Goal: Find specific page/section: Find specific page/section

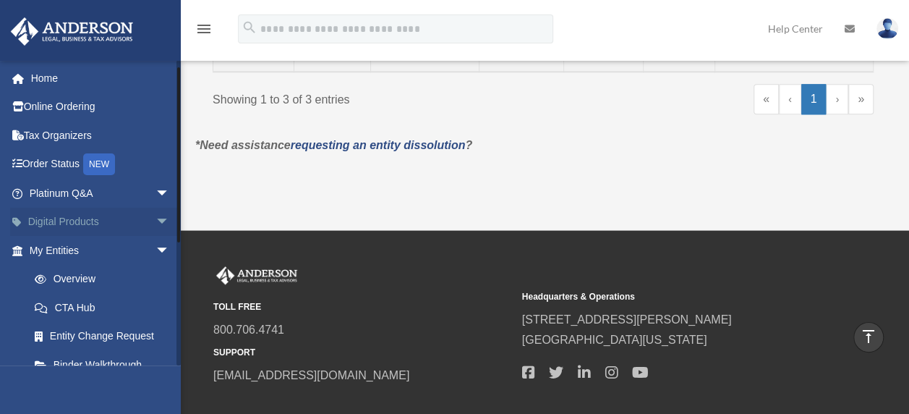
scroll to position [216, 0]
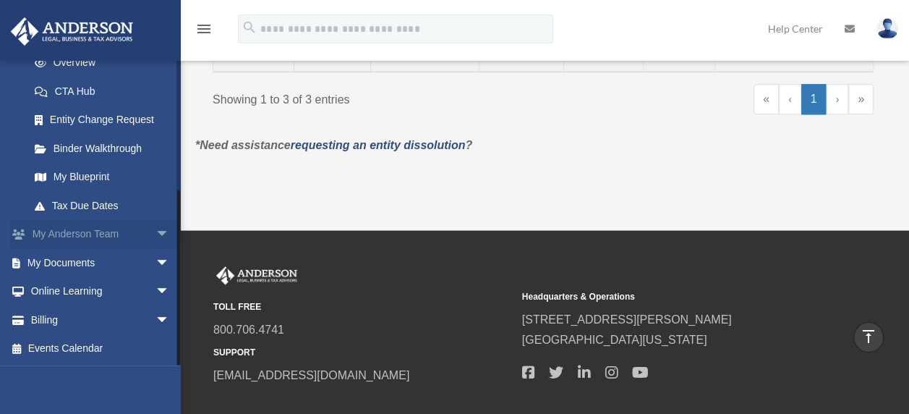
click at [155, 231] on span "arrow_drop_down" at bounding box center [169, 235] width 29 height 30
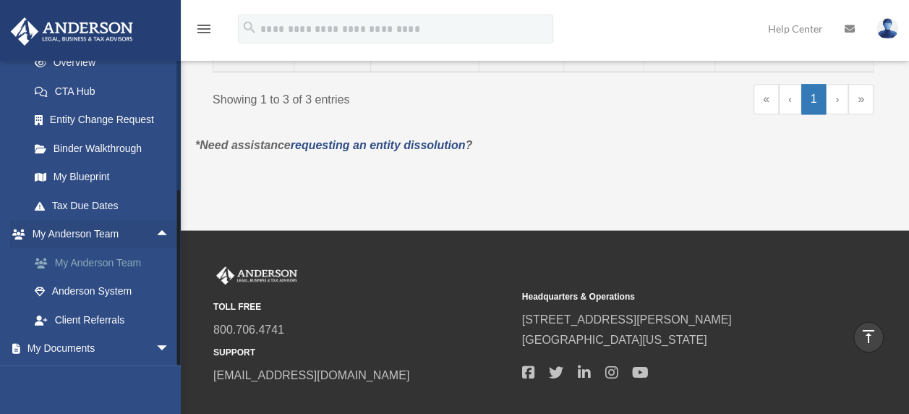
click at [95, 260] on link "My Anderson Team" at bounding box center [105, 262] width 171 height 29
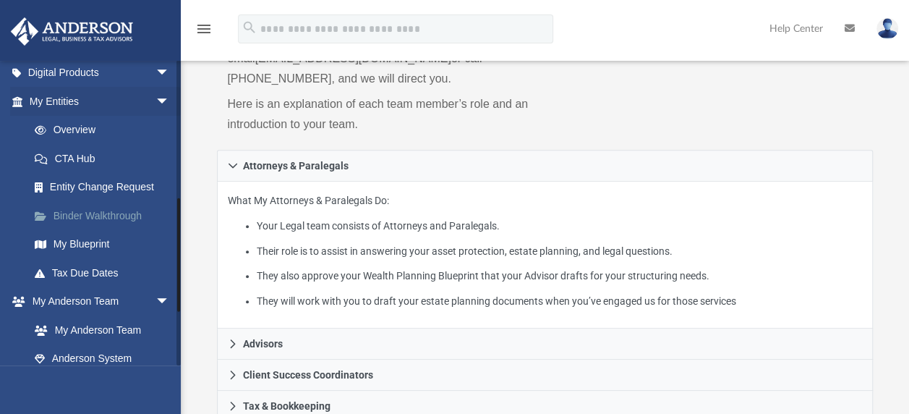
scroll to position [362, 0]
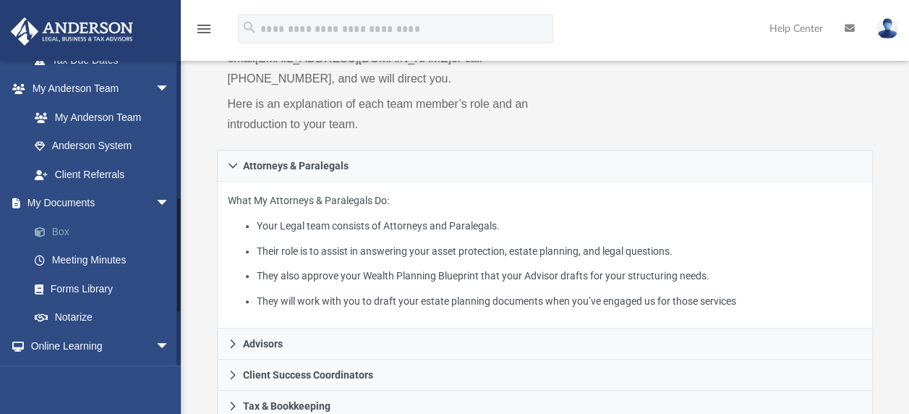
click at [64, 230] on link "Box" at bounding box center [105, 231] width 171 height 29
